Goal: Task Accomplishment & Management: Use online tool/utility

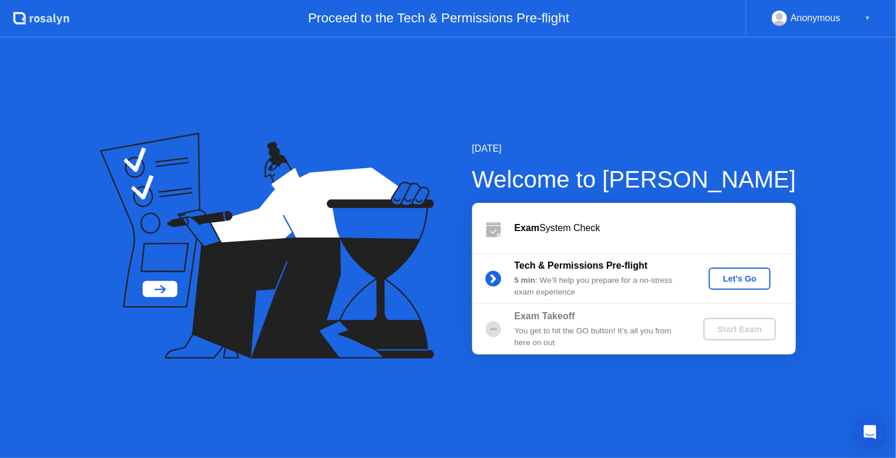
click at [748, 277] on div "Let's Go" at bounding box center [739, 278] width 52 height 9
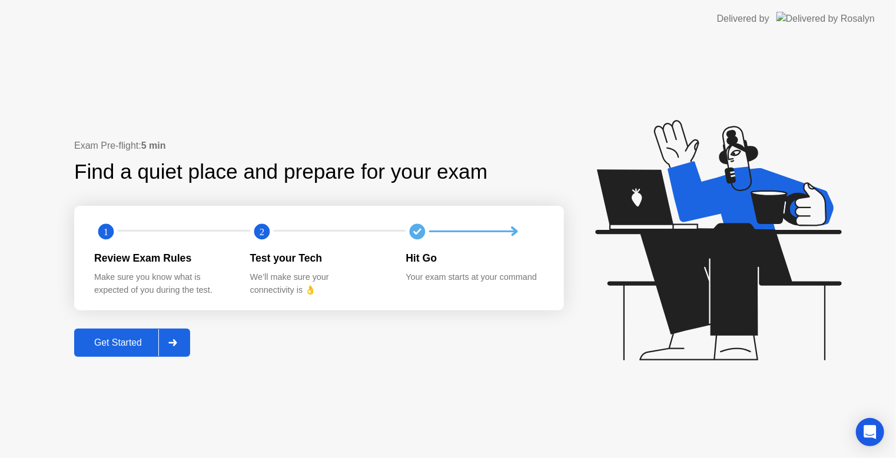
click at [176, 351] on div at bounding box center [172, 343] width 28 height 27
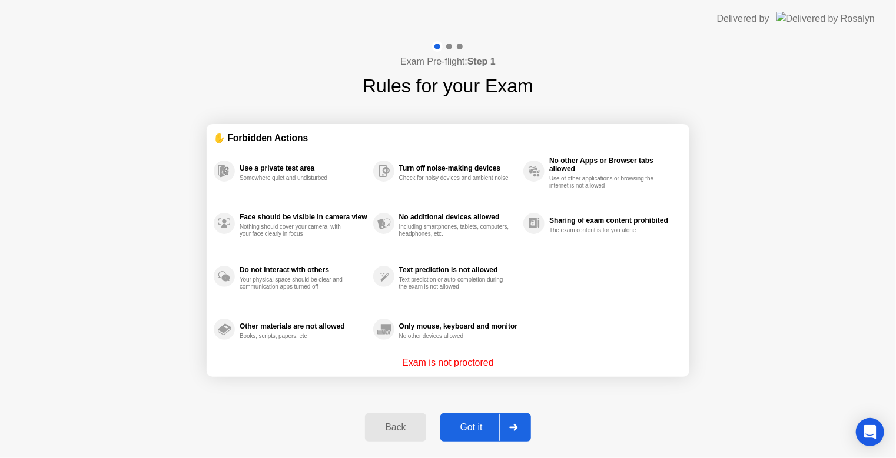
click at [450, 428] on div "Got it" at bounding box center [471, 427] width 55 height 11
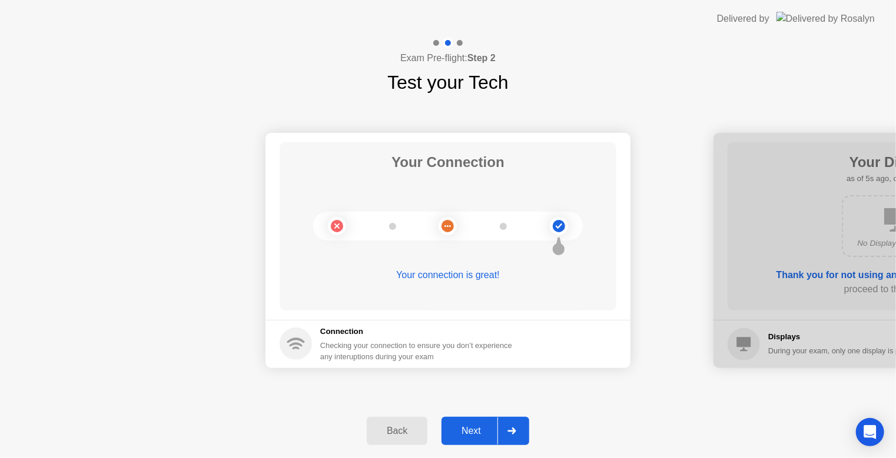
click at [469, 431] on div "Next" at bounding box center [471, 431] width 52 height 11
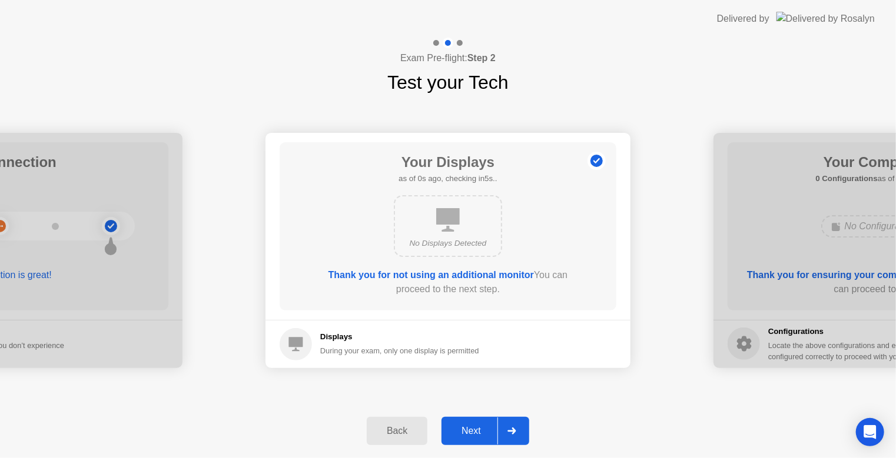
click at [477, 432] on div "Next" at bounding box center [471, 431] width 52 height 11
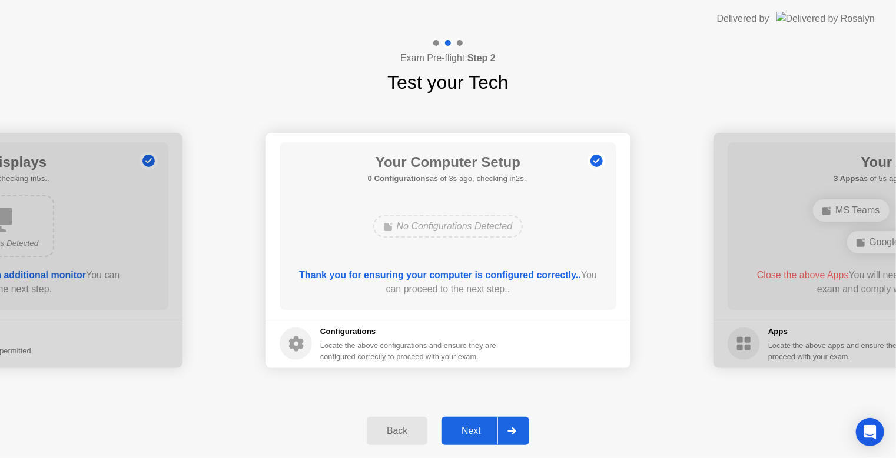
click at [478, 423] on button "Next" at bounding box center [485, 431] width 88 height 28
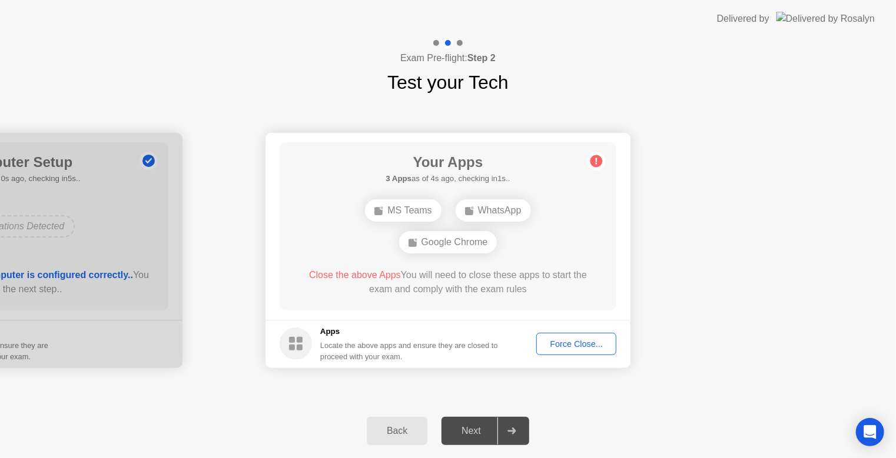
click at [467, 396] on div "Your Connection Your connection is great! Connection Checking your connection t…" at bounding box center [448, 251] width 896 height 308
click at [365, 135] on main "Your Apps Searching for disallowed apps... MS Teams WhatsApp Google Chrome Clos…" at bounding box center [447, 226] width 365 height 187
click at [585, 341] on div "Force Close..." at bounding box center [576, 344] width 72 height 9
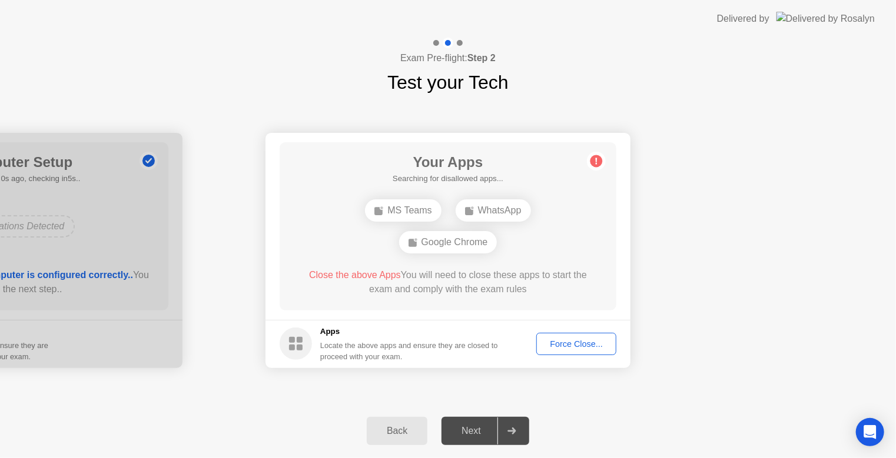
click at [555, 342] on div "Force Close..." at bounding box center [576, 344] width 72 height 9
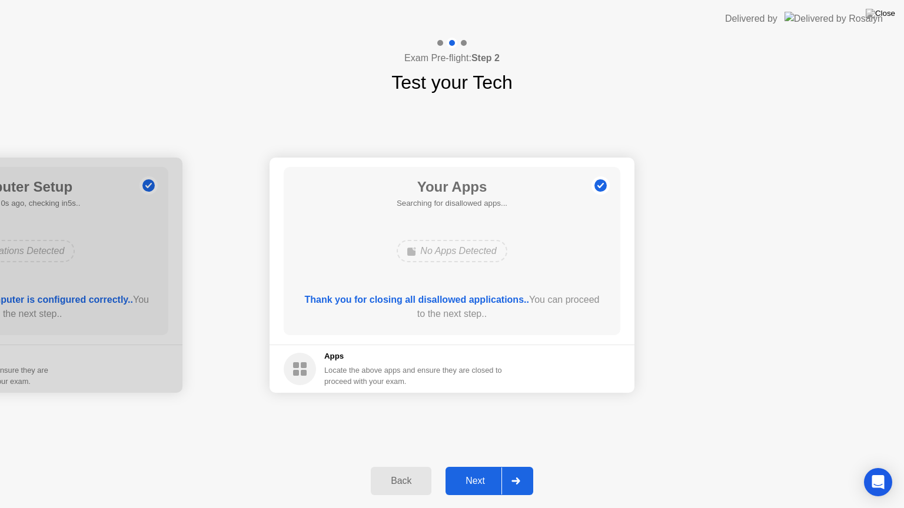
click at [484, 467] on div "Next" at bounding box center [475, 481] width 52 height 11
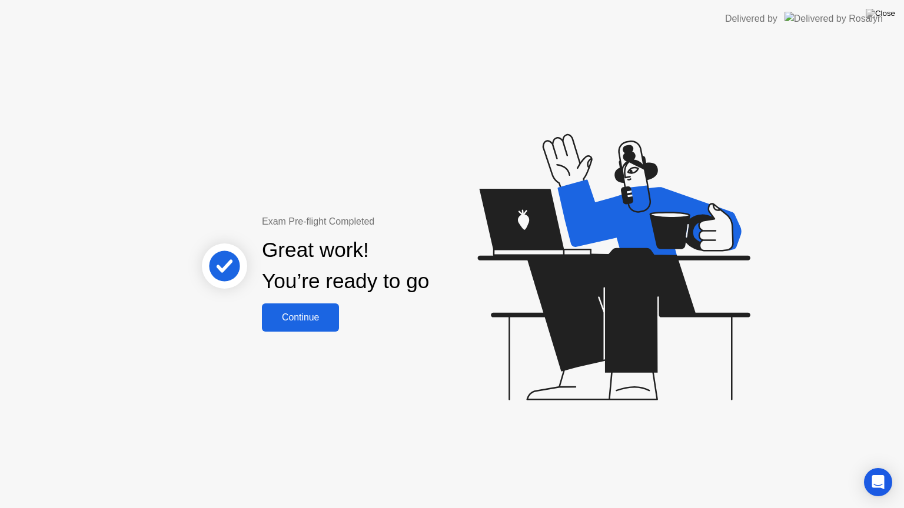
click at [311, 321] on div "Continue" at bounding box center [300, 317] width 70 height 11
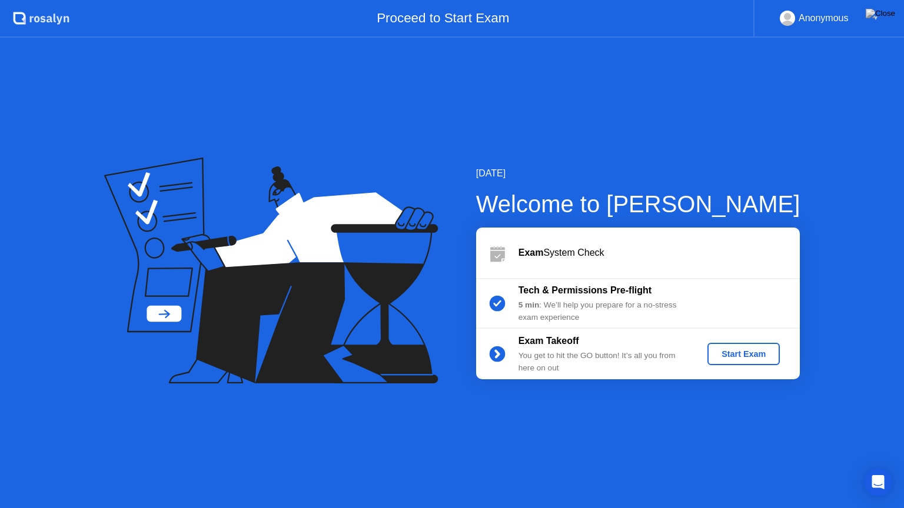
click at [720, 362] on button "Start Exam" at bounding box center [743, 354] width 72 height 22
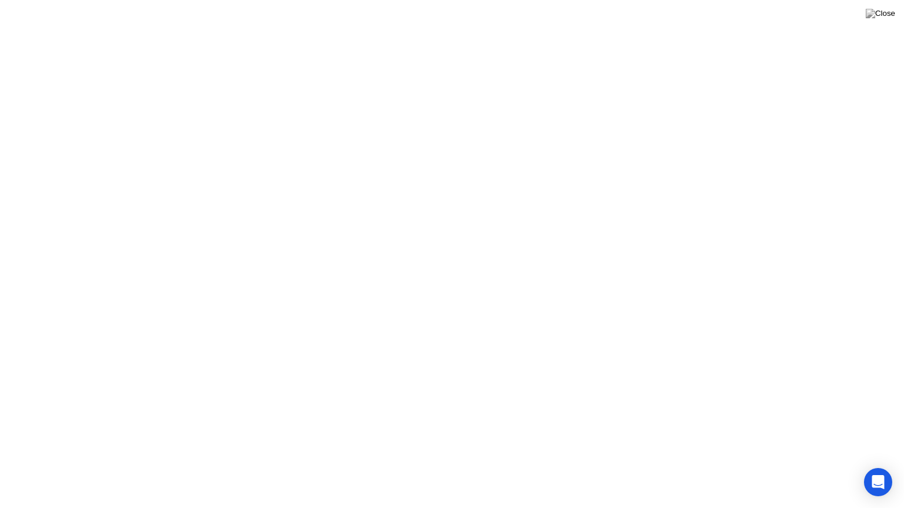
click div
click at [495, 467] on button "Exam Rules" at bounding box center [504, 489] width 62 height 11
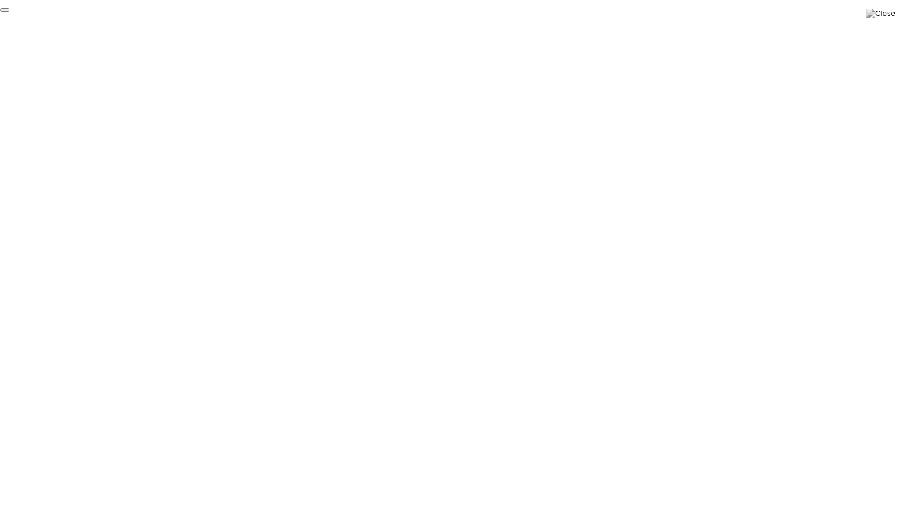
click at [9, 12] on button "End Proctoring Session" at bounding box center [4, 10] width 9 height 4
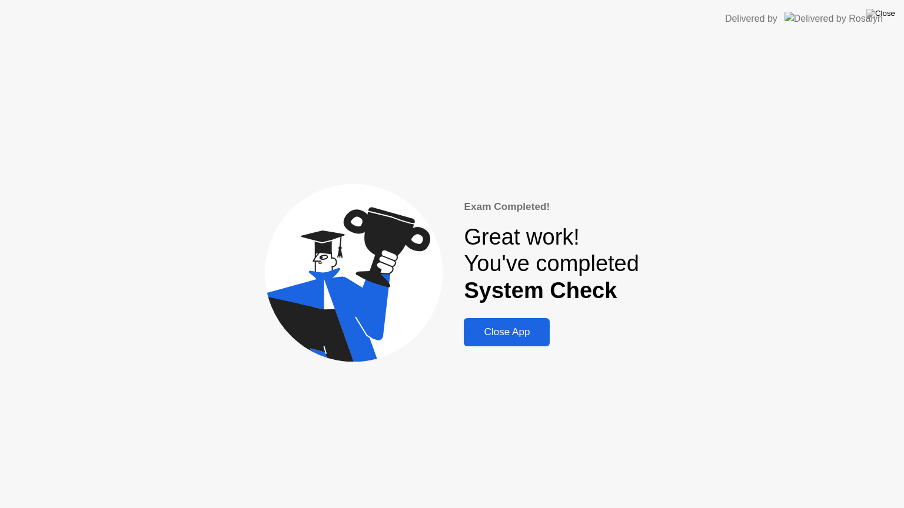
click at [522, 331] on div "Close App" at bounding box center [506, 333] width 79 height 12
